Goal: Task Accomplishment & Management: Use online tool/utility

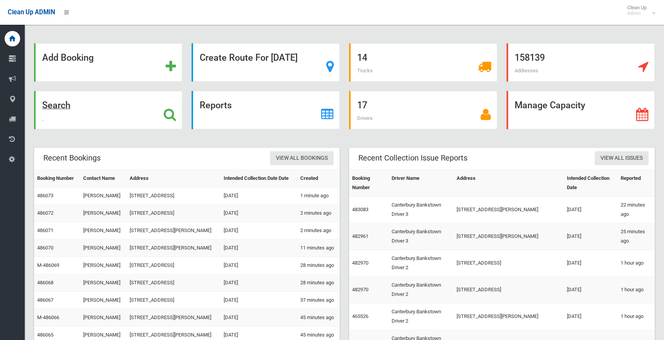
click at [52, 106] on strong "Search" at bounding box center [56, 105] width 28 height 11
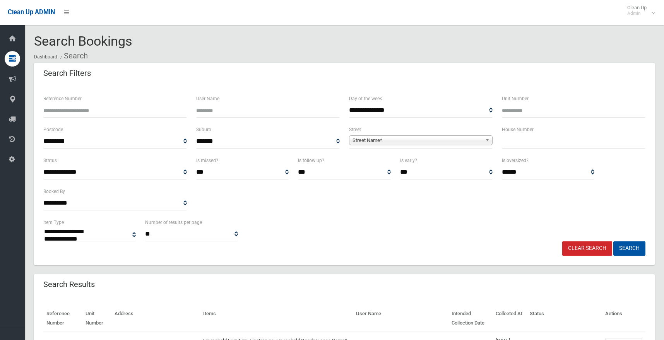
select select
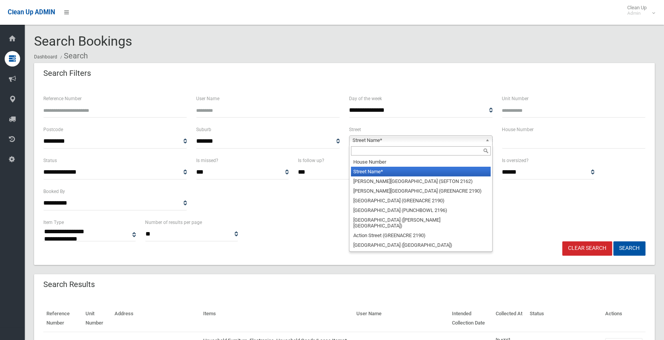
click at [385, 140] on span "Street Name*" at bounding box center [418, 140] width 130 height 9
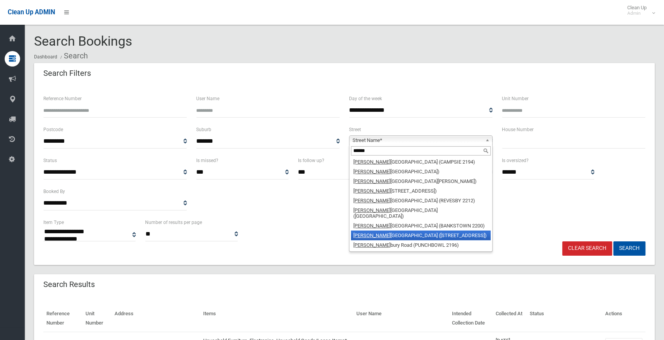
scroll to position [23, 0]
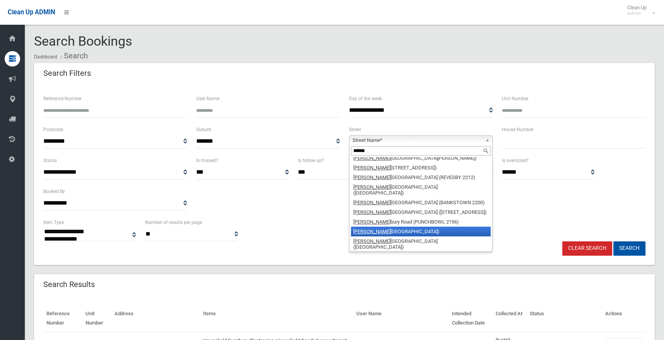
type input "******"
click at [412, 227] on li "[PERSON_NAME][GEOGRAPHIC_DATA])" at bounding box center [421, 232] width 140 height 10
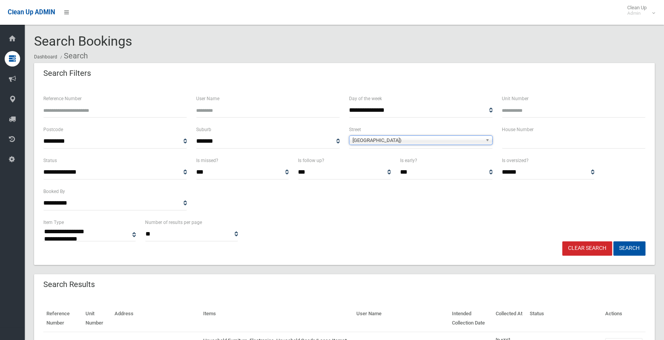
click at [521, 141] on input "text" at bounding box center [574, 141] width 144 height 14
type input "***"
click at [637, 247] on button "Search" at bounding box center [630, 249] width 32 height 14
click at [632, 252] on button "Search" at bounding box center [630, 249] width 32 height 14
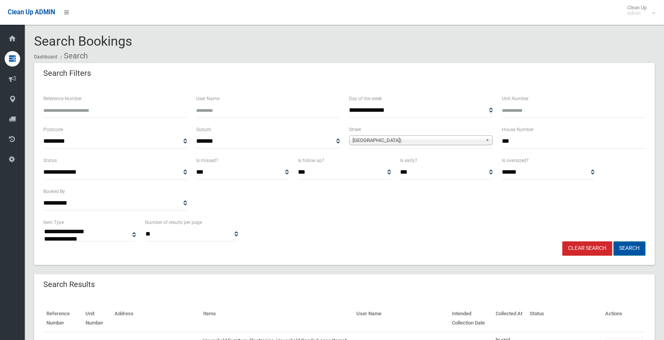
scroll to position [77, 0]
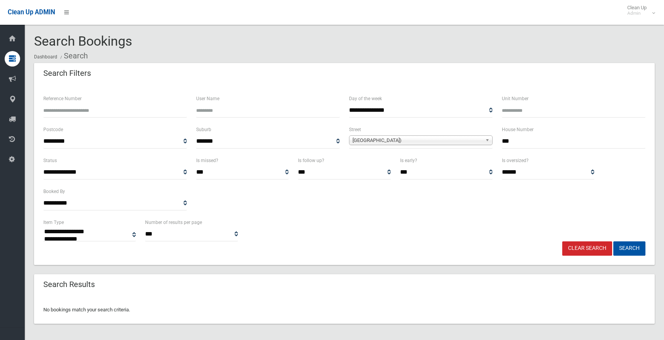
select select
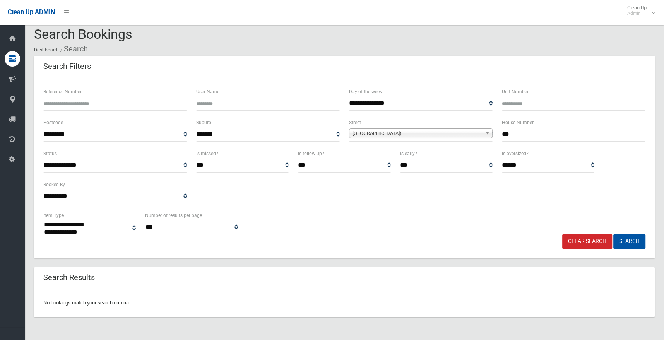
scroll to position [9, 0]
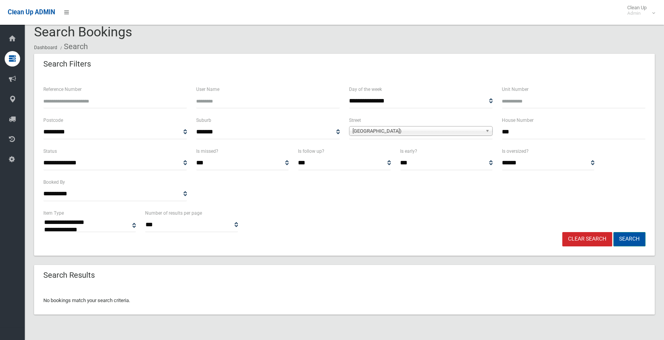
click at [628, 239] on button "Search" at bounding box center [630, 239] width 32 height 14
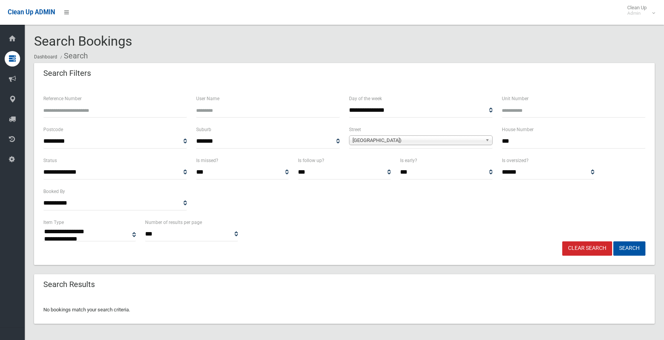
select select
